Goal: Transaction & Acquisition: Purchase product/service

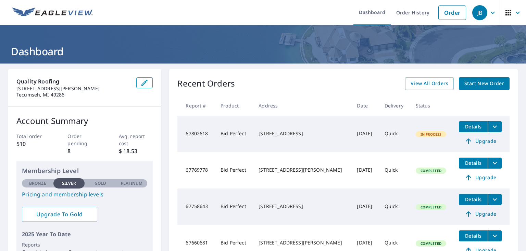
click at [465, 167] on button "Details" at bounding box center [473, 162] width 29 height 11
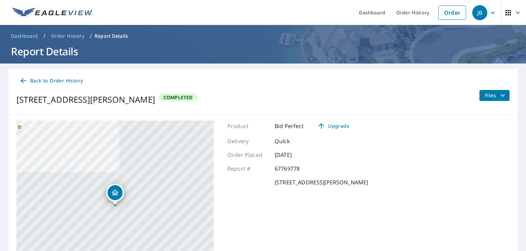
click at [487, 93] on span "Files" at bounding box center [496, 95] width 22 height 8
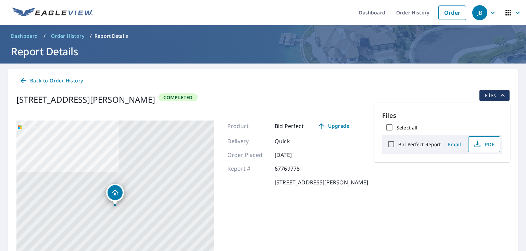
click at [488, 142] on span "PDF" at bounding box center [484, 144] width 22 height 8
click at [415, 15] on link "Order History" at bounding box center [413, 12] width 44 height 25
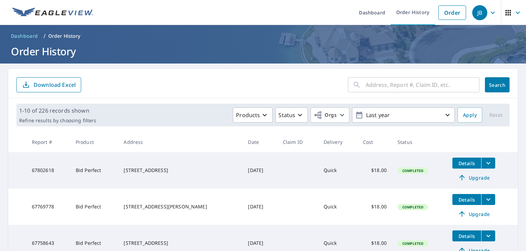
click at [427, 84] on input "text" at bounding box center [423, 84] width 114 height 19
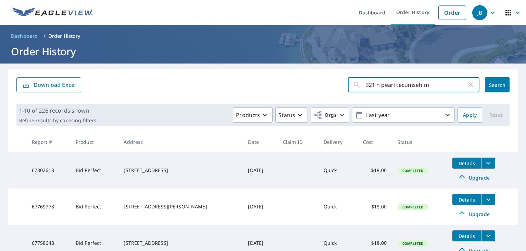
type input "321 n pearl tecumseh mi"
click at [498, 88] on button "Search" at bounding box center [497, 84] width 25 height 15
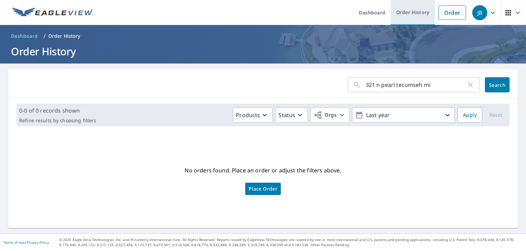
click at [416, 14] on link "Order History" at bounding box center [413, 12] width 44 height 25
click at [414, 13] on link "Order History" at bounding box center [413, 12] width 44 height 25
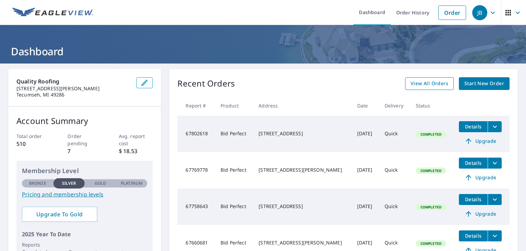
click at [437, 83] on span "View All Orders" at bounding box center [430, 83] width 38 height 9
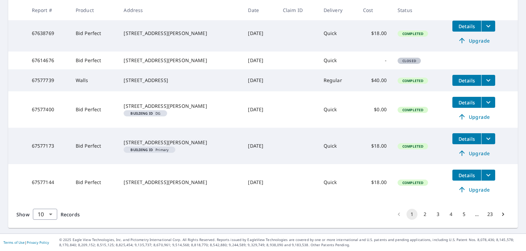
scroll to position [291, 0]
click at [46, 215] on body "JB JB Dashboard Order History Order JB Dashboard / Order History Order History …" at bounding box center [263, 125] width 526 height 251
click at [40, 235] on li "100" at bounding box center [45, 236] width 24 height 12
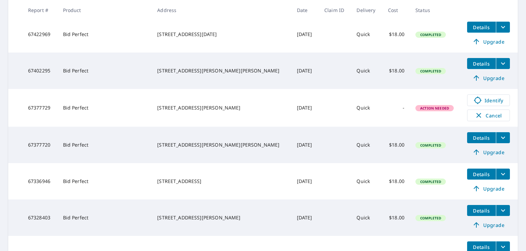
scroll to position [866, 0]
click at [473, 177] on span "Details" at bounding box center [482, 173] width 21 height 7
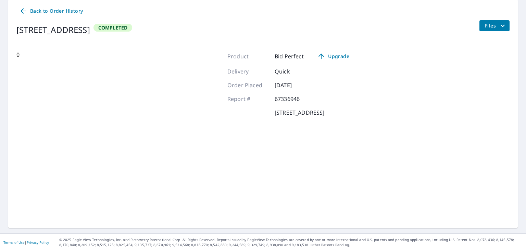
scroll to position [69, 0]
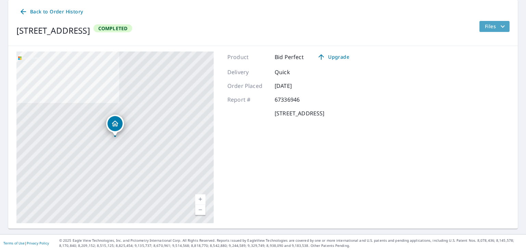
click at [490, 27] on span "Files" at bounding box center [496, 26] width 22 height 8
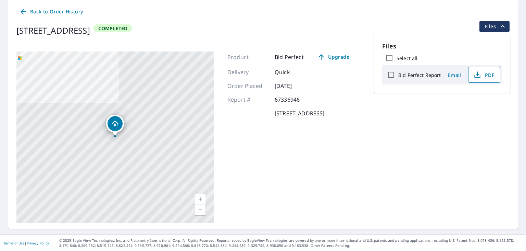
click at [482, 76] on span "PDF" at bounding box center [484, 75] width 22 height 8
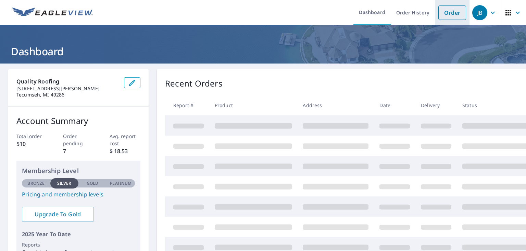
click at [455, 16] on link "Order" at bounding box center [453, 12] width 28 height 14
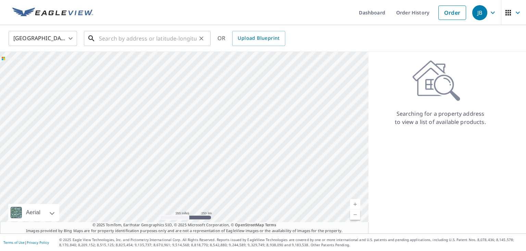
click at [160, 38] on input "text" at bounding box center [148, 38] width 98 height 19
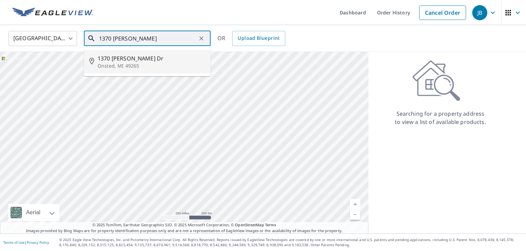
click at [147, 61] on span "1370 Lyster Dr" at bounding box center [152, 58] width 108 height 8
type input "1370 Lyster Dr Onsted, MI 49265"
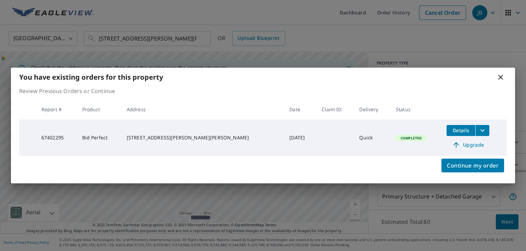
click at [501, 77] on icon at bounding box center [501, 77] width 5 height 5
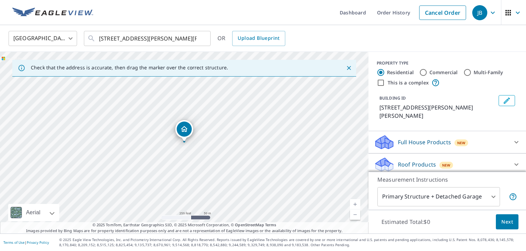
click at [516, 163] on icon at bounding box center [517, 164] width 4 height 2
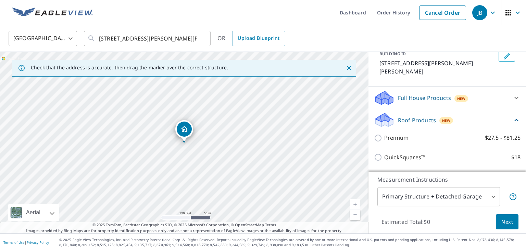
scroll to position [66, 0]
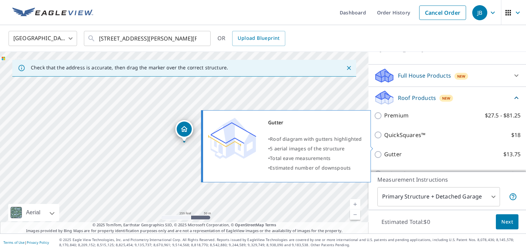
click at [454, 150] on label "Gutter $13.75" at bounding box center [453, 154] width 136 height 9
click at [385, 150] on input "Gutter $13.75" at bounding box center [379, 154] width 10 height 8
checkbox input "true"
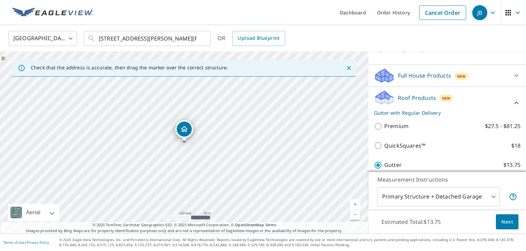
click at [510, 219] on span "Next" at bounding box center [508, 221] width 12 height 9
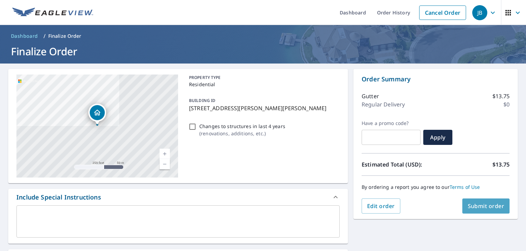
click at [486, 206] on span "Submit order" at bounding box center [486, 206] width 37 height 8
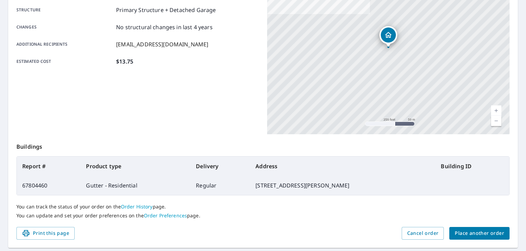
scroll to position [152, 0]
